Goal: Task Accomplishment & Management: Use online tool/utility

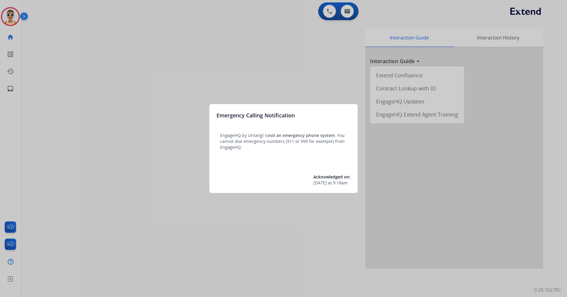
click at [161, 120] on div at bounding box center [283, 148] width 567 height 297
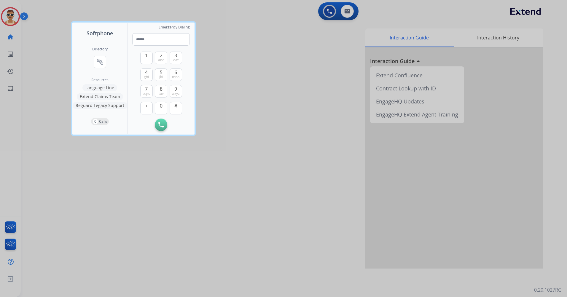
drag, startPoint x: 179, startPoint y: 262, endPoint x: 133, endPoint y: 187, distance: 88.2
click at [179, 261] on div at bounding box center [283, 148] width 567 height 297
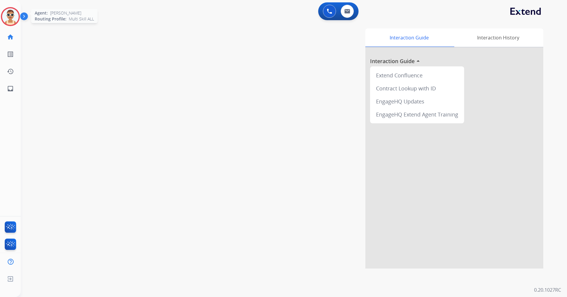
click at [4, 18] on img at bounding box center [10, 16] width 17 height 17
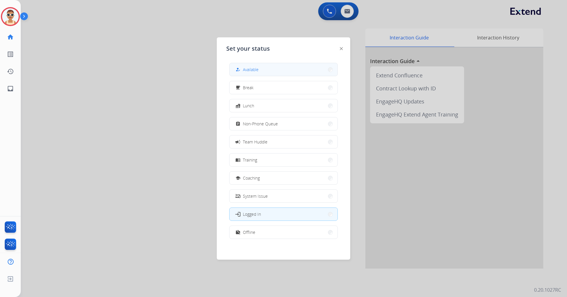
click at [262, 69] on button "how_to_reg Available" at bounding box center [284, 69] width 108 height 13
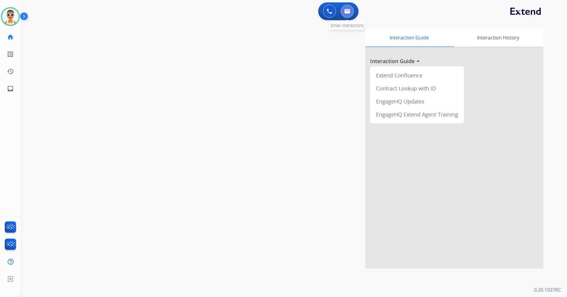
click at [349, 8] on button at bounding box center [347, 11] width 13 height 13
select select "**********"
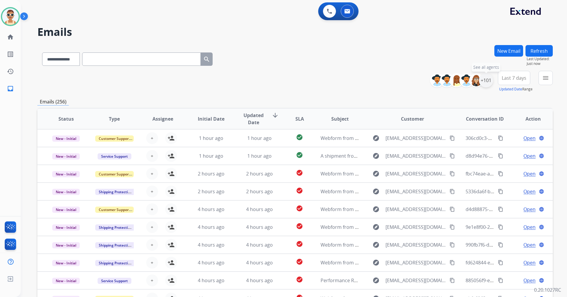
click at [486, 83] on div "+101" at bounding box center [486, 80] width 14 height 14
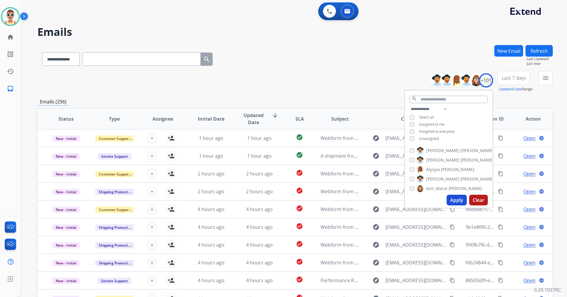
click at [426, 123] on span "Assigned to me" at bounding box center [432, 124] width 26 height 5
click at [449, 196] on button "Apply" at bounding box center [457, 200] width 20 height 11
click at [513, 79] on span "Last 7 days" at bounding box center [514, 78] width 25 height 2
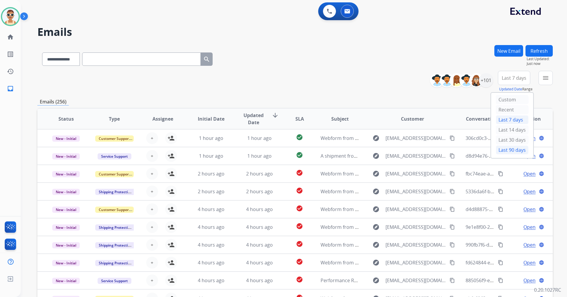
click at [509, 147] on div "Last 90 days" at bounding box center [512, 150] width 33 height 9
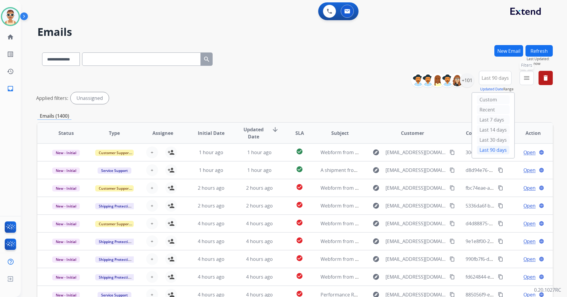
click at [522, 78] on button "menu Filters" at bounding box center [527, 78] width 14 height 14
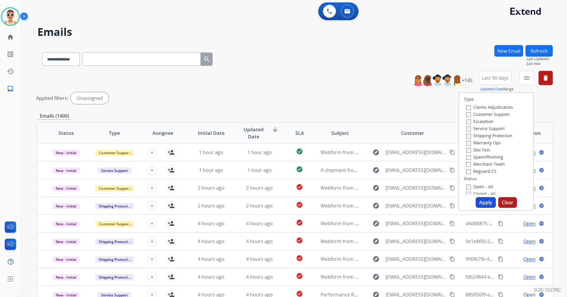
click at [502, 114] on label "Customer Support" at bounding box center [488, 115] width 44 height 6
click at [498, 132] on div "Shipping Protection" at bounding box center [489, 135] width 47 height 7
click at [502, 136] on label "Shipping Protection" at bounding box center [489, 136] width 46 height 6
click at [484, 172] on label "Reguard CS" at bounding box center [481, 172] width 30 height 6
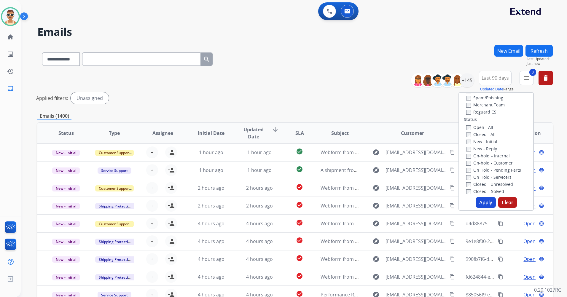
click at [480, 139] on label "New - Initial" at bounding box center [481, 142] width 31 height 6
click at [482, 202] on button "Apply" at bounding box center [486, 202] width 20 height 11
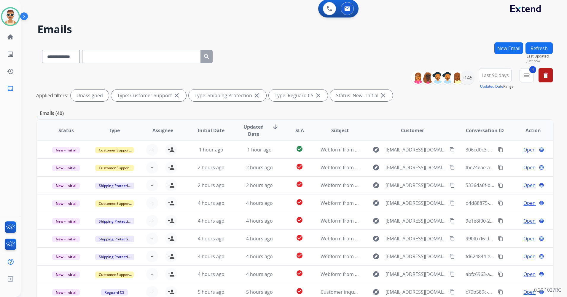
scroll to position [0, 0]
